Goal: Task Accomplishment & Management: Manage account settings

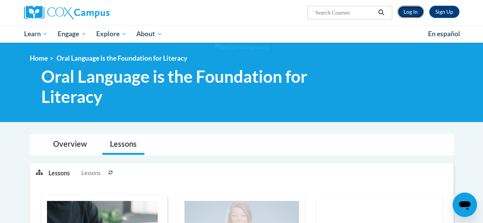
click at [406, 9] on link "Log In" at bounding box center [411, 12] width 26 height 12
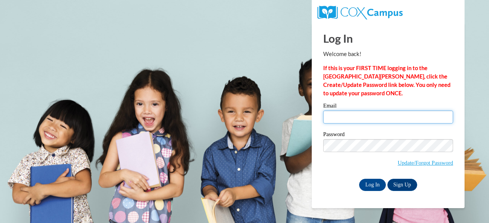
click at [333, 115] on input "Email" at bounding box center [388, 117] width 130 height 13
type input "sellers.shanna.l@muscogee.k12.ga.us"
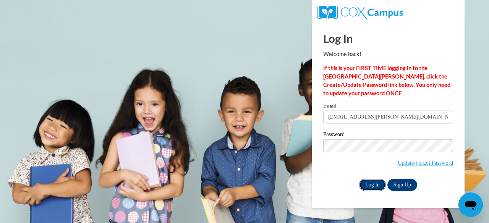
click at [375, 182] on input "Log In" at bounding box center [372, 185] width 27 height 12
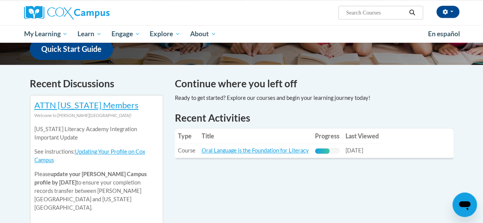
scroll to position [204, 0]
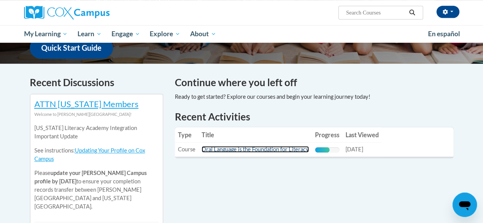
click at [264, 149] on link "Oral Language is the Foundation for Literacy" at bounding box center [255, 149] width 107 height 6
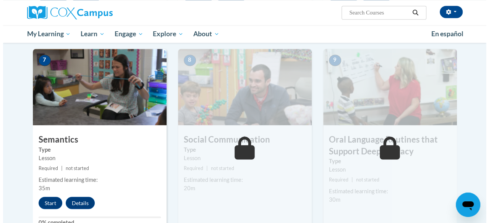
scroll to position [591, 0]
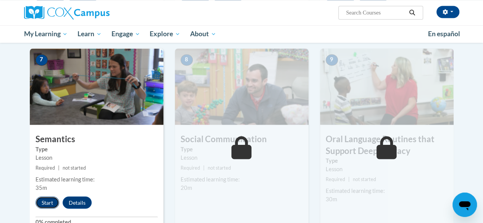
click at [44, 202] on button "Start" at bounding box center [48, 203] width 24 height 12
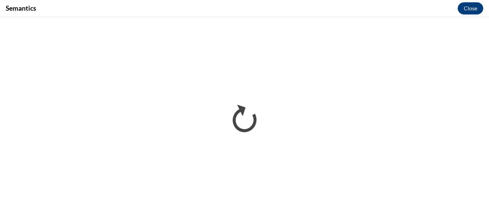
scroll to position [0, 0]
